Goal: Task Accomplishment & Management: Use online tool/utility

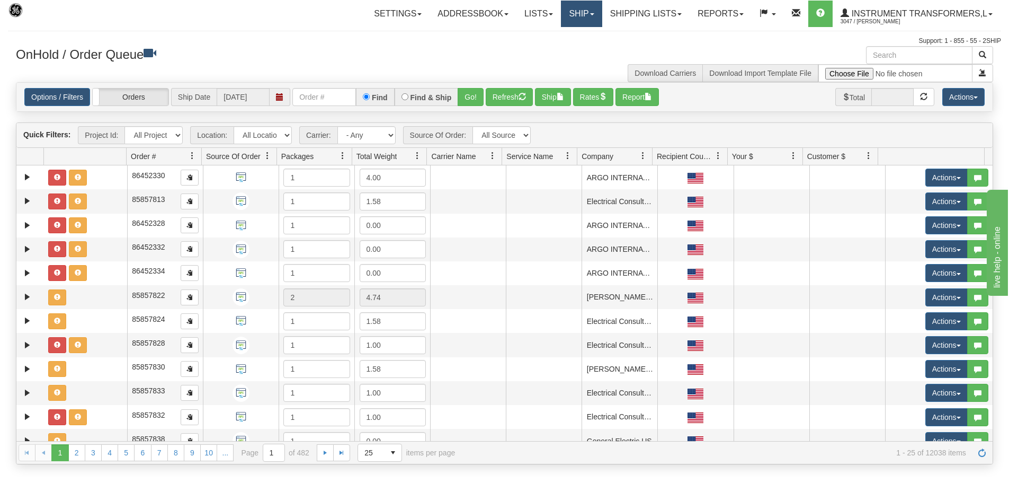
click at [591, 15] on link "Ship" at bounding box center [581, 14] width 41 height 26
click at [579, 35] on link "Ship Screen" at bounding box center [554, 37] width 96 height 14
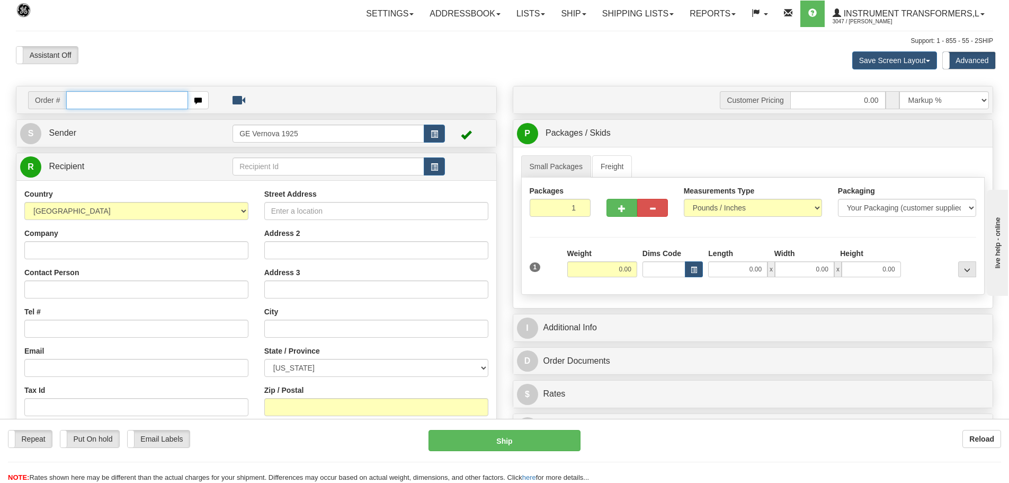
click at [84, 99] on input "text" at bounding box center [127, 100] width 122 height 18
type input "86707822"
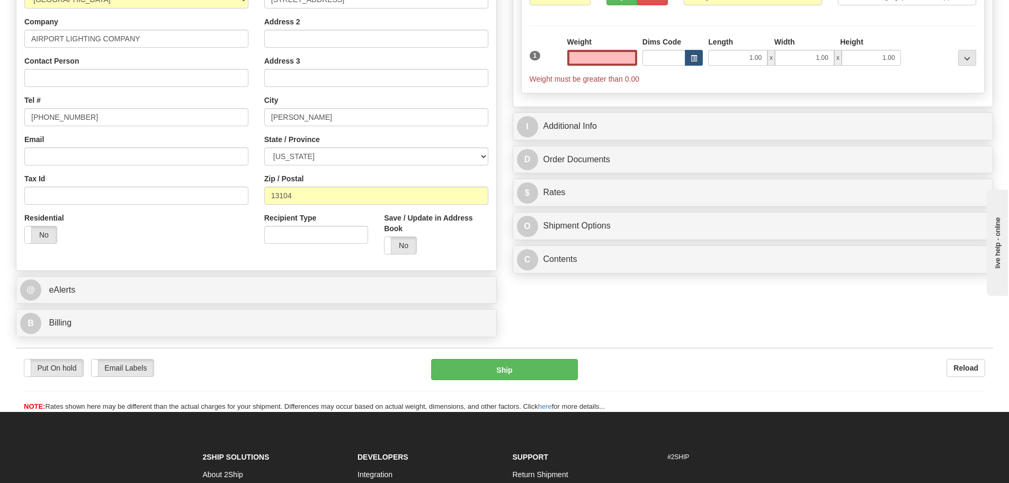
scroll to position [212, 0]
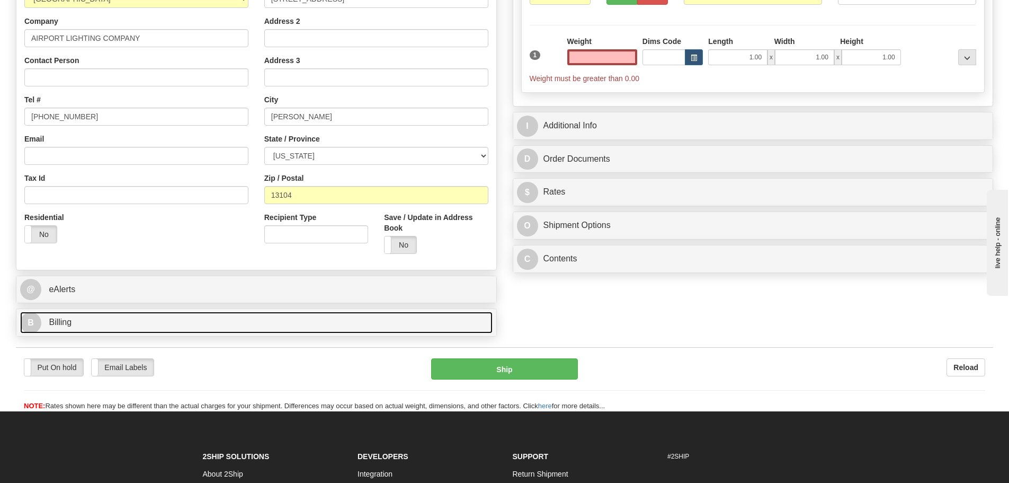
type input "0.00"
click at [158, 330] on link "B Billing" at bounding box center [256, 323] width 473 height 22
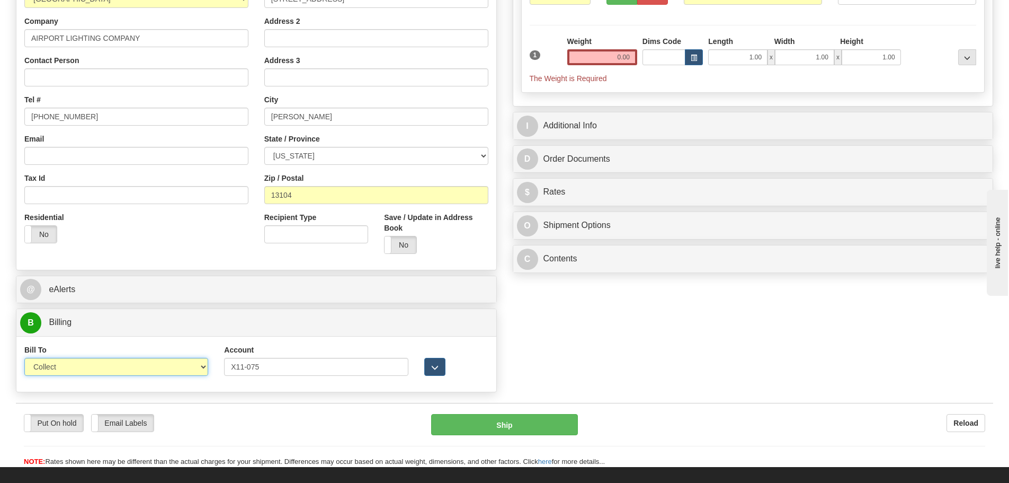
click at [203, 367] on select "Sender Recipient Third Party Collect" at bounding box center [116, 367] width 184 height 18
select select "2"
click at [24, 358] on select "Sender Recipient Third Party Collect" at bounding box center [116, 367] width 184 height 18
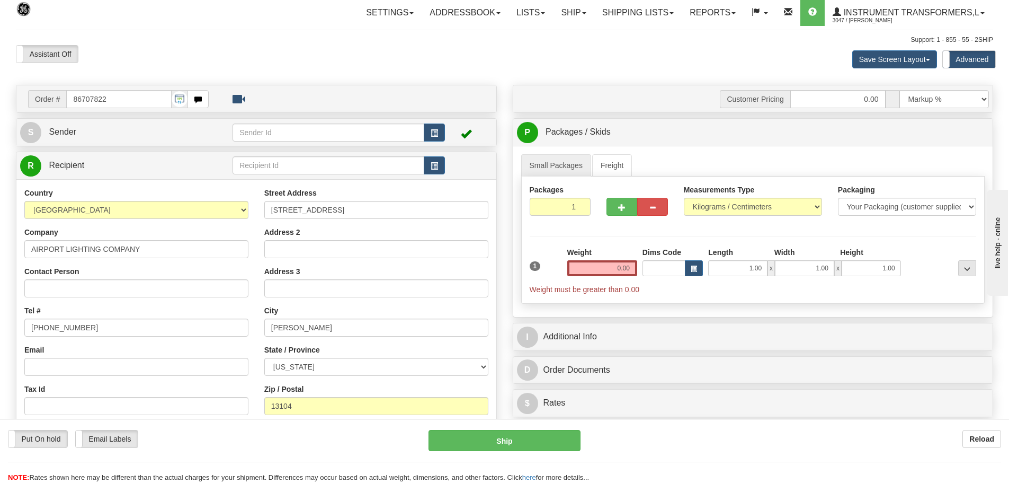
scroll to position [0, 0]
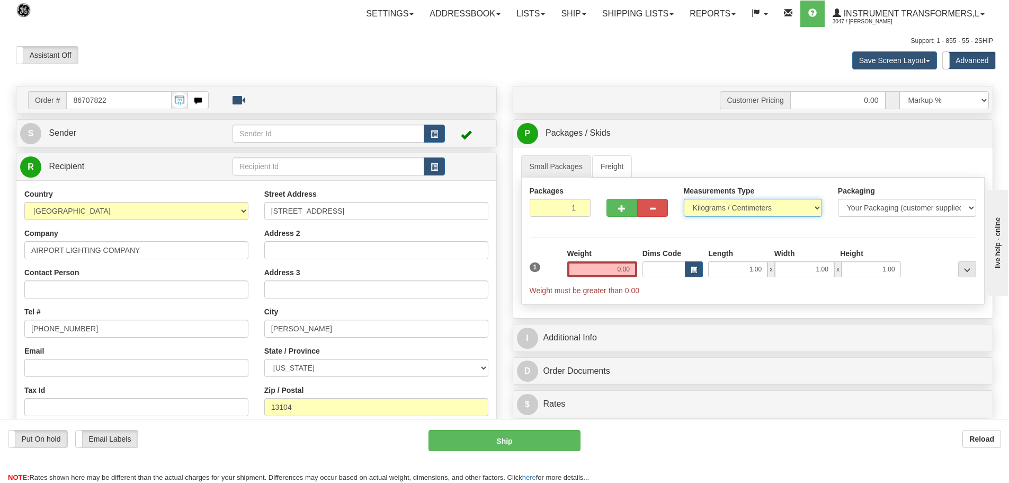
click at [814, 207] on select "Pounds / Inches Kilograms / Centimeters" at bounding box center [753, 208] width 138 height 18
select select "0"
click at [684, 199] on select "Pounds / Inches Kilograms / Centimeters" at bounding box center [753, 208] width 138 height 18
click at [632, 270] on input "0.00" at bounding box center [602, 269] width 70 height 16
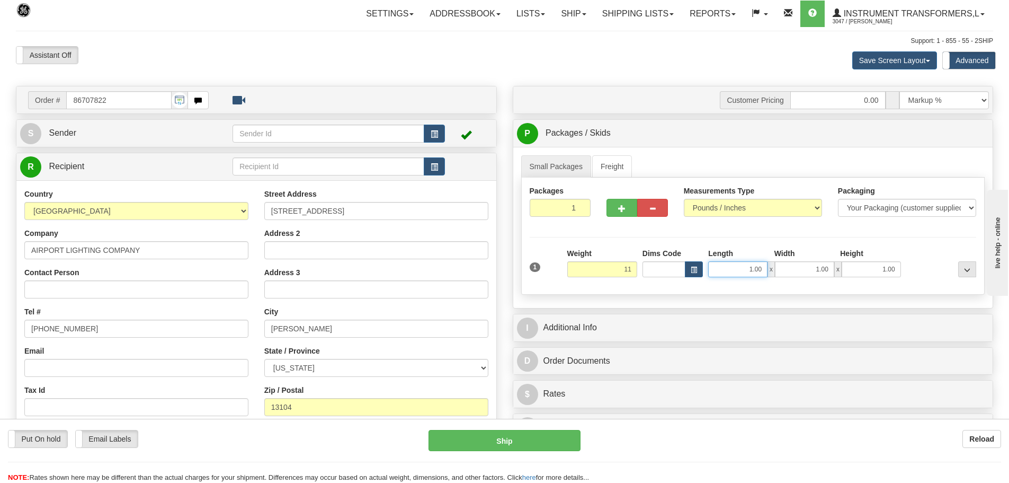
type input "11.00"
click at [765, 269] on input "1.00" at bounding box center [737, 269] width 59 height 16
type input "1"
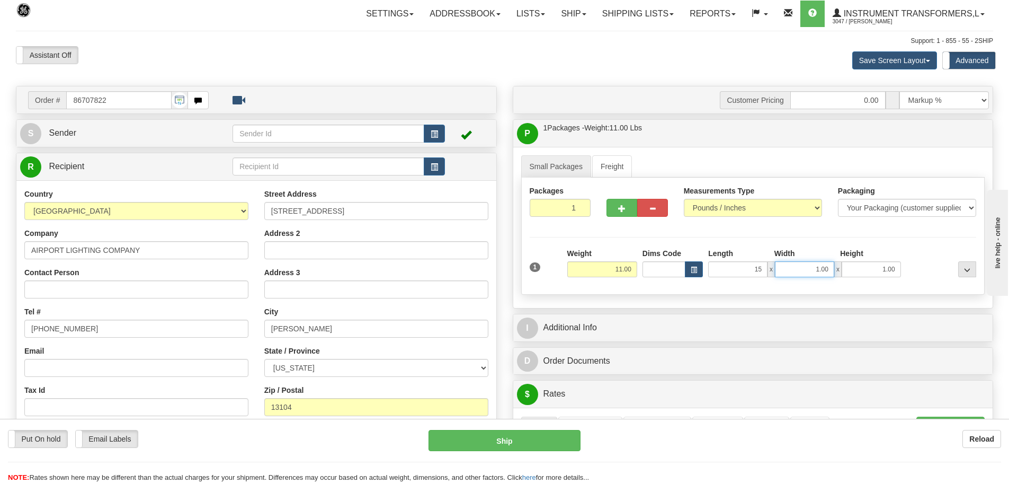
type input "15.00"
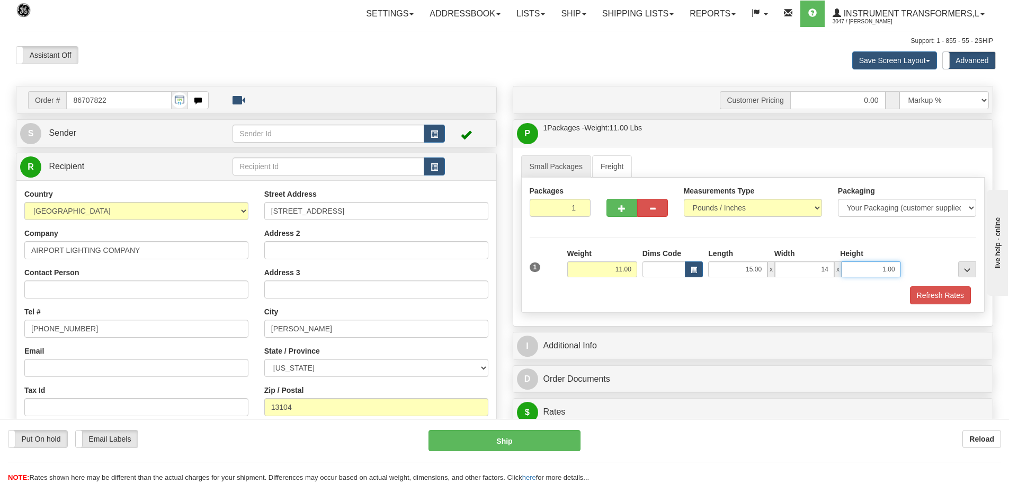
type input "14.00"
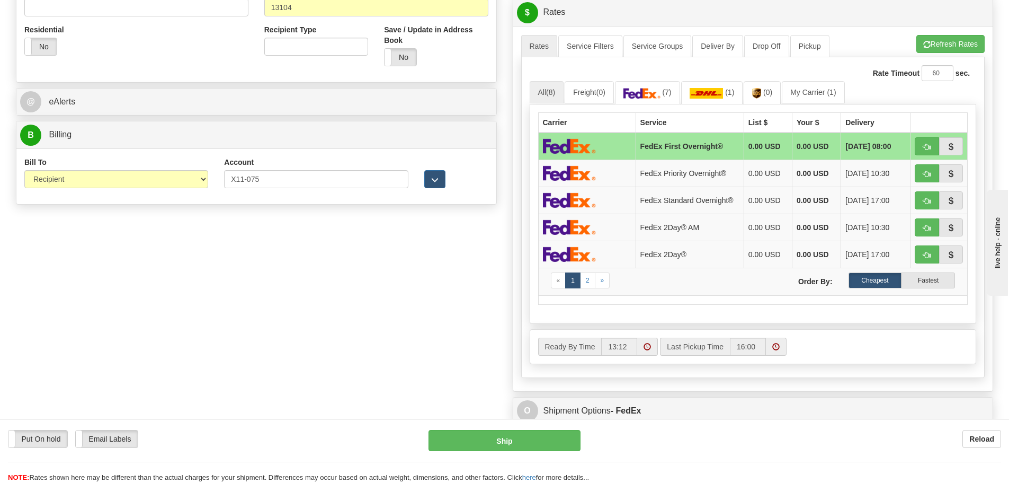
scroll to position [424, 0]
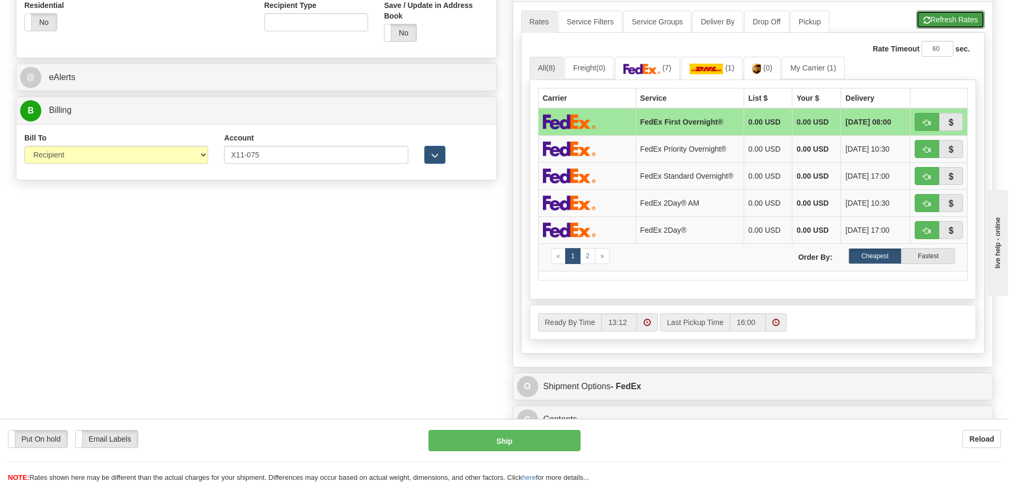
type input "11.00"
click at [945, 16] on button "Refresh Rates" at bounding box center [951, 20] width 68 height 18
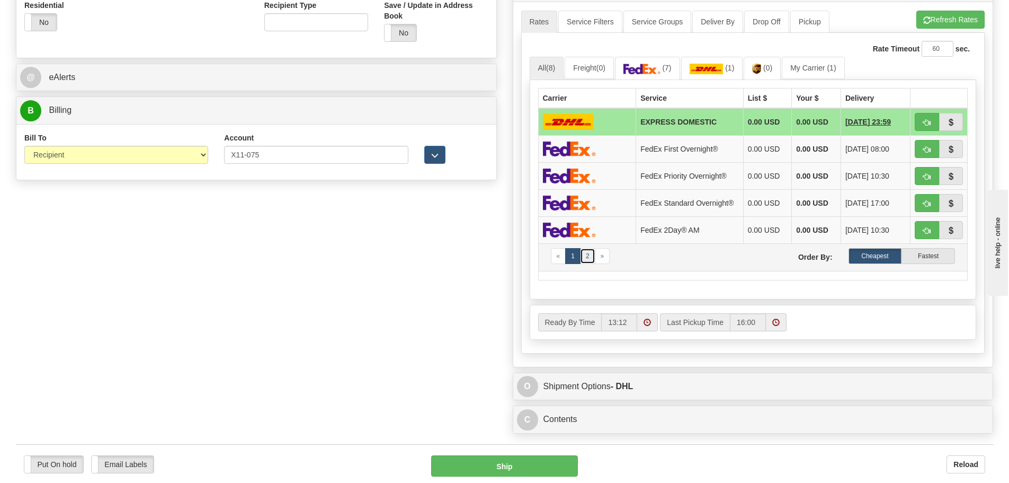
click at [589, 263] on link "2" at bounding box center [587, 256] width 15 height 16
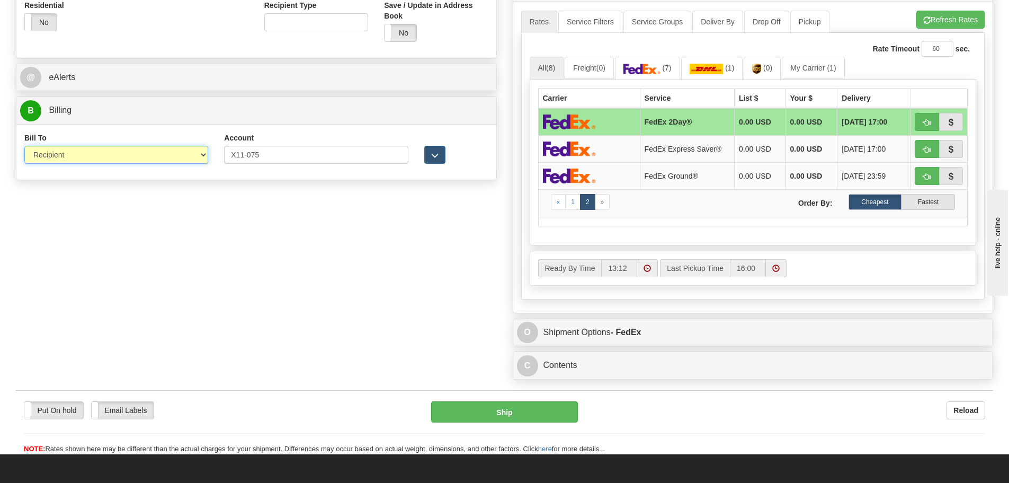
click at [205, 155] on select "Sender Recipient Third Party Collect" at bounding box center [116, 155] width 184 height 18
click at [24, 146] on select "Sender Recipient Third Party Collect" at bounding box center [116, 155] width 184 height 18
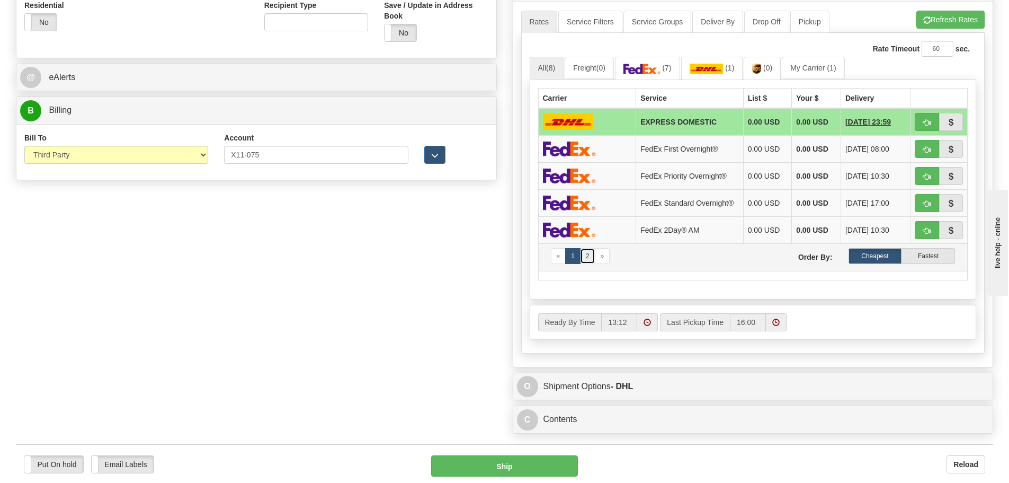
click at [585, 260] on link "2" at bounding box center [587, 256] width 15 height 16
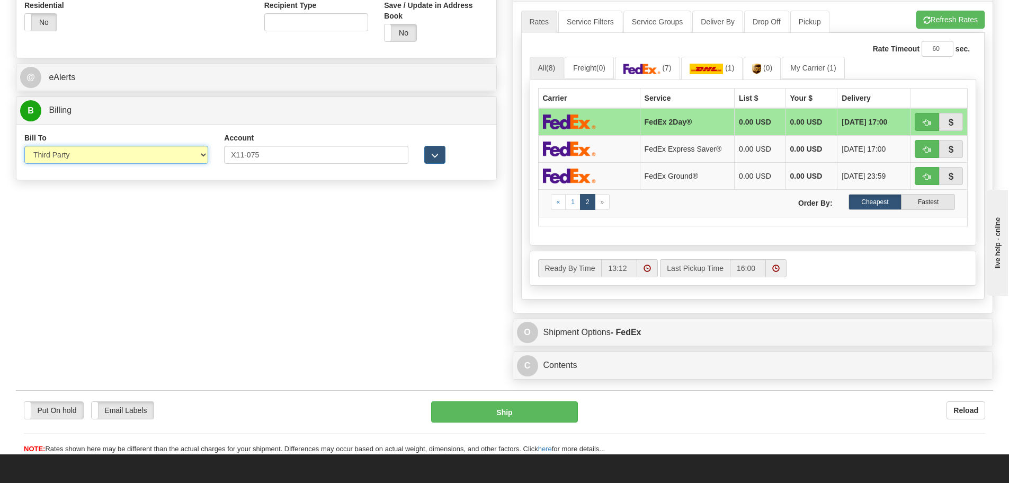
click at [198, 156] on select "Sender Recipient Third Party Collect" at bounding box center [116, 155] width 184 height 18
select select "2"
click at [24, 146] on select "Sender Recipient Third Party Collect" at bounding box center [116, 155] width 184 height 18
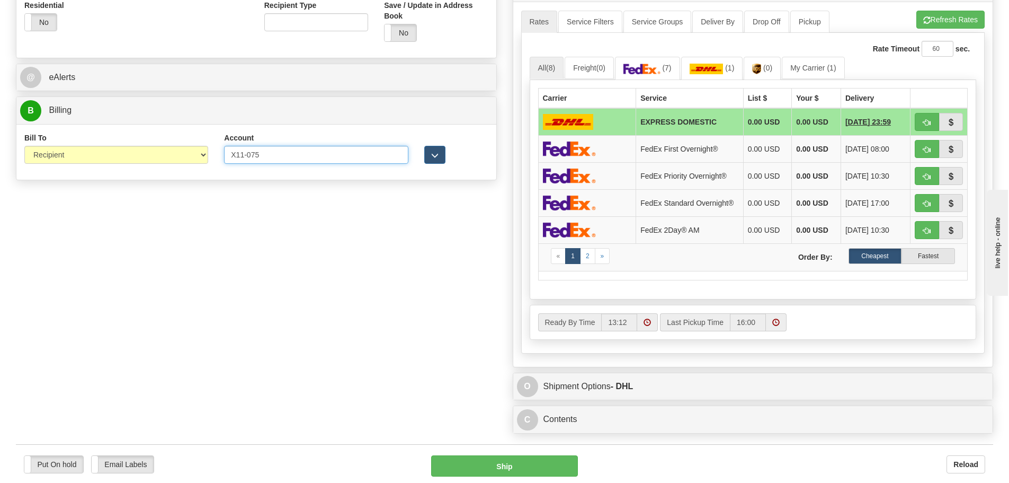
click at [246, 154] on input "X11-075" at bounding box center [316, 155] width 184 height 18
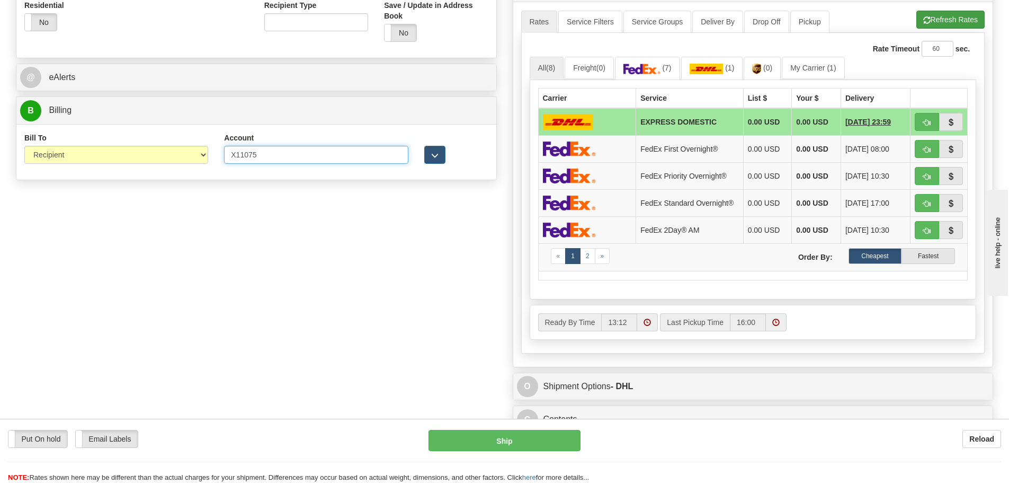
type input "X11075"
click at [930, 19] on button "Refresh Rates" at bounding box center [951, 20] width 68 height 18
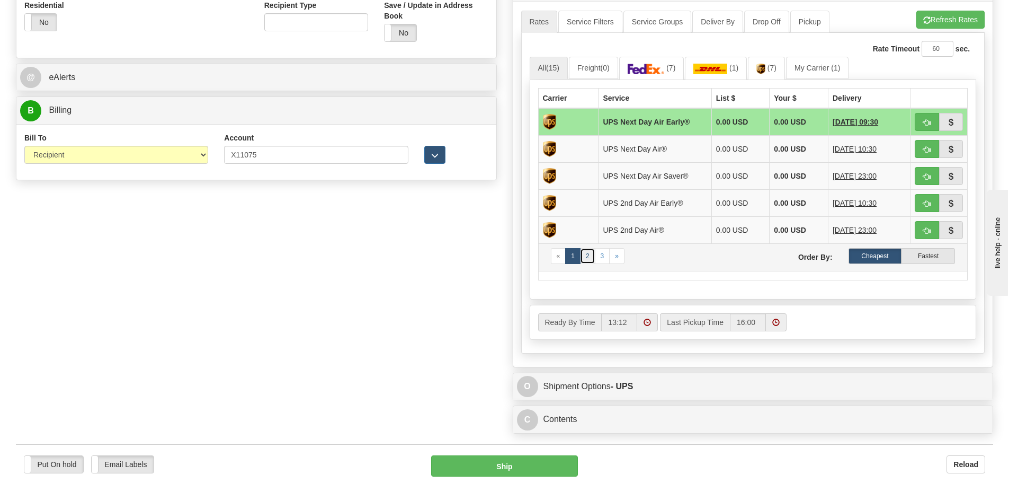
click at [591, 258] on link "2" at bounding box center [587, 256] width 15 height 16
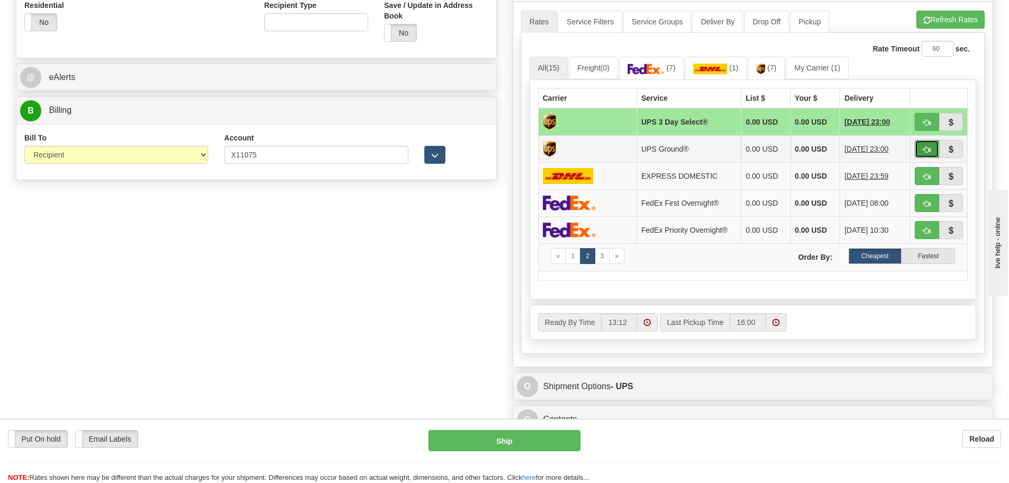
click at [933, 147] on button "button" at bounding box center [927, 149] width 24 height 18
type input "03"
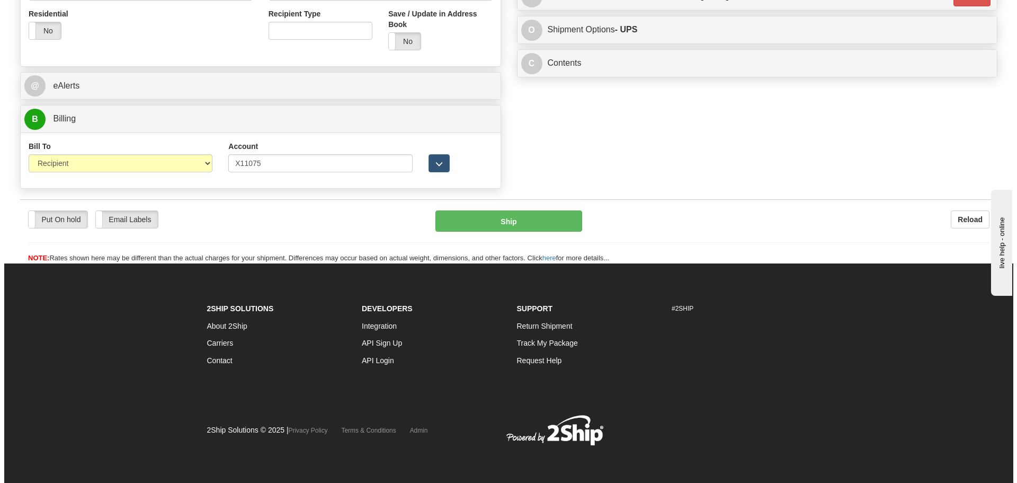
scroll to position [414, 0]
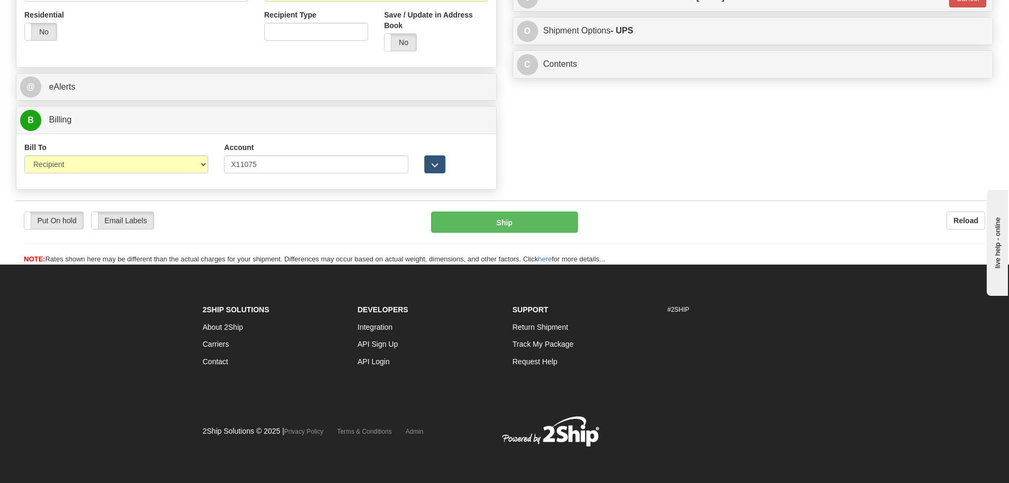
click at [527, 233] on div "Put On hold Put On hold Email Labels Email Labels Edit Reload Ship" at bounding box center [505, 237] width 978 height 53
click at [527, 224] on button "Ship" at bounding box center [504, 221] width 147 height 21
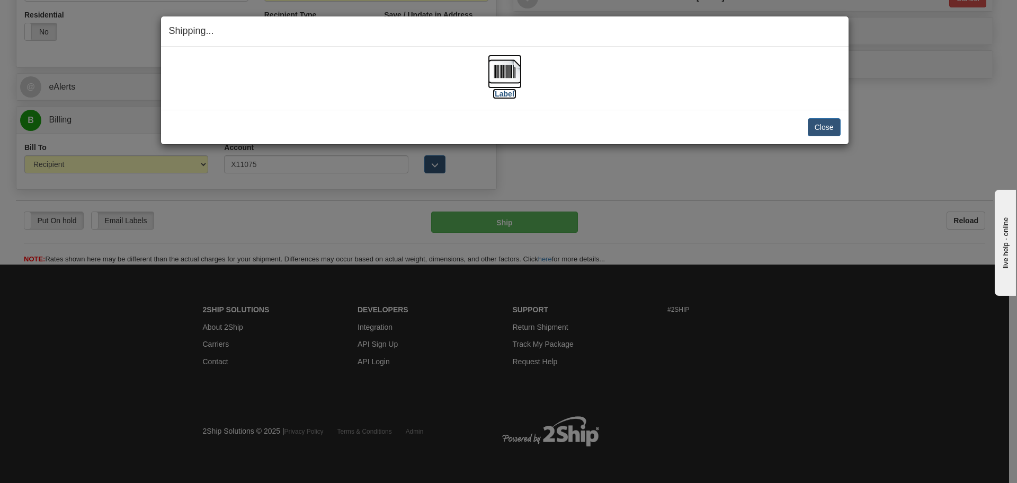
click at [507, 74] on img at bounding box center [505, 72] width 34 height 34
click at [822, 127] on button "Close" at bounding box center [824, 127] width 33 height 18
